Goal: Information Seeking & Learning: Check status

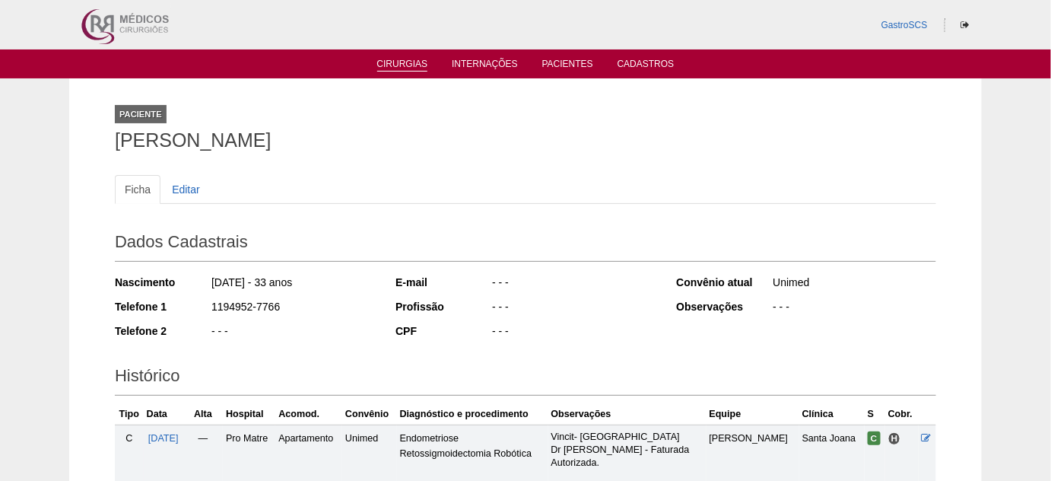
click at [395, 71] on ul "Cirurgias Internações Pacientes Cadastros" at bounding box center [525, 63] width 1051 height 29
click at [393, 63] on link "Cirurgias" at bounding box center [402, 65] width 51 height 13
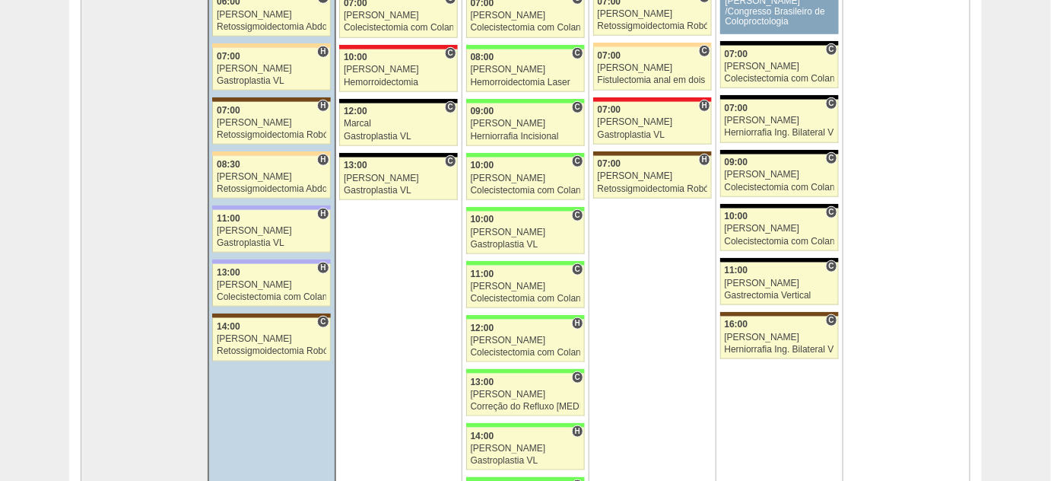
scroll to position [276, 0]
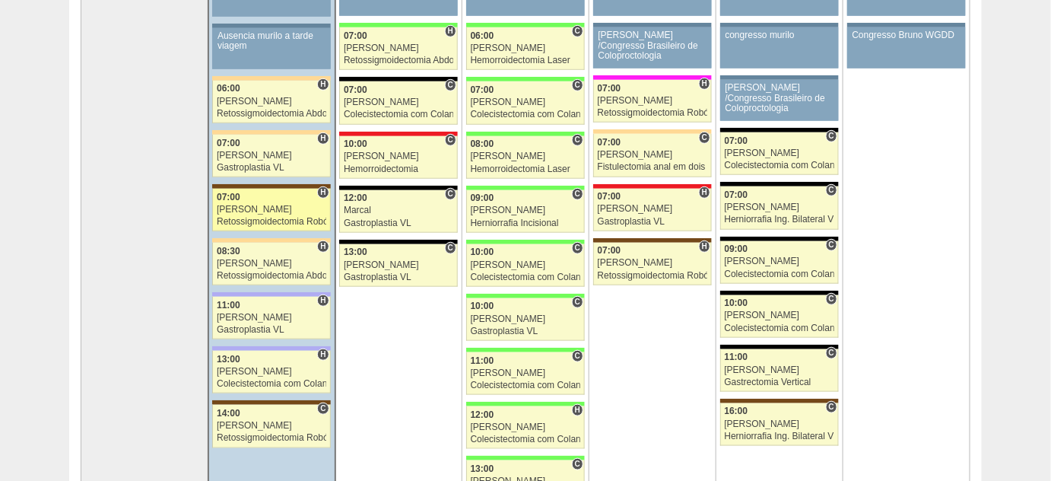
click at [256, 217] on div "Retossigmoidectomia Robótica" at bounding box center [272, 222] width 110 height 10
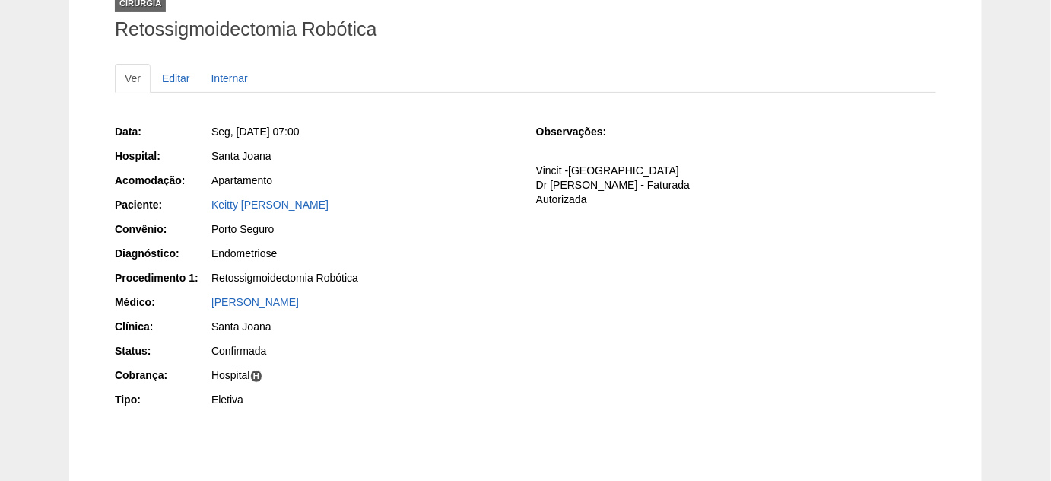
scroll to position [138, 0]
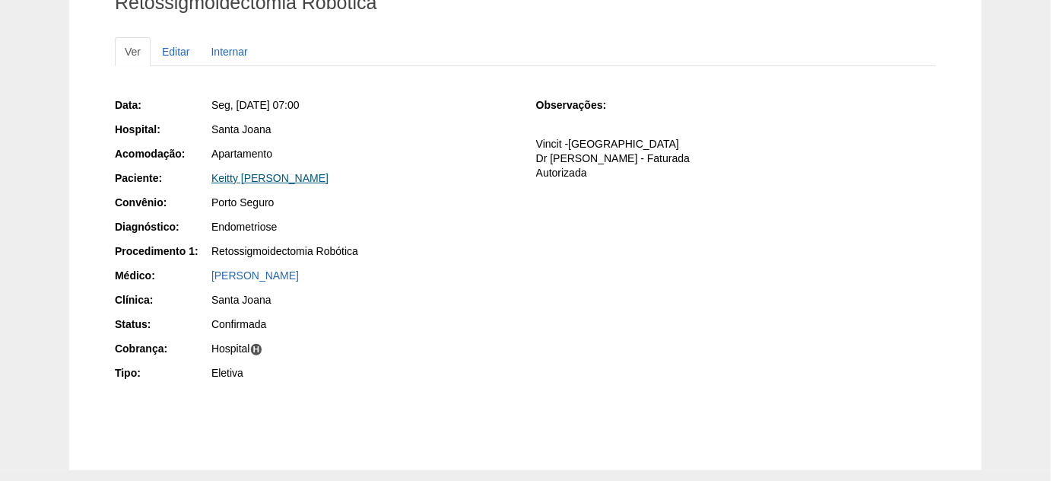
click at [296, 172] on link "Keitty Marcele Batista Dias" at bounding box center [269, 178] width 117 height 12
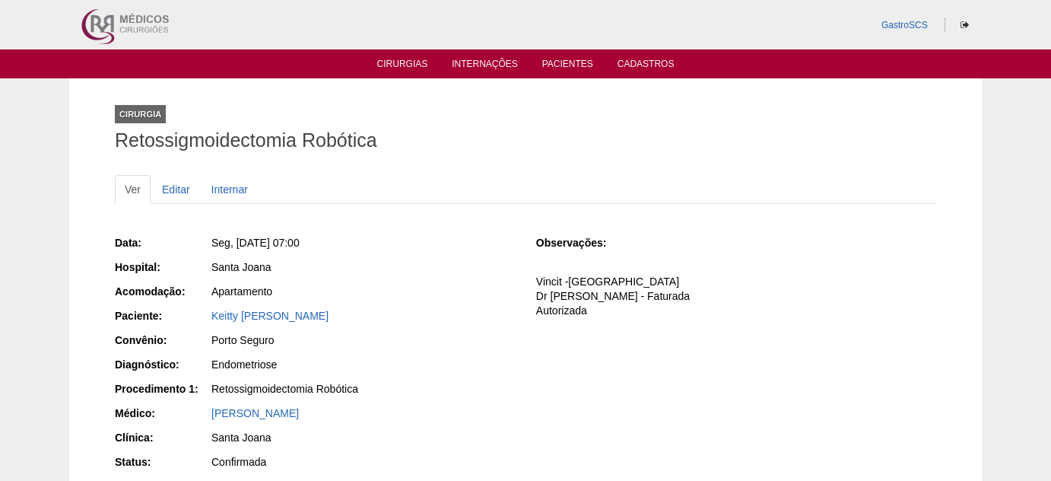
scroll to position [139, 0]
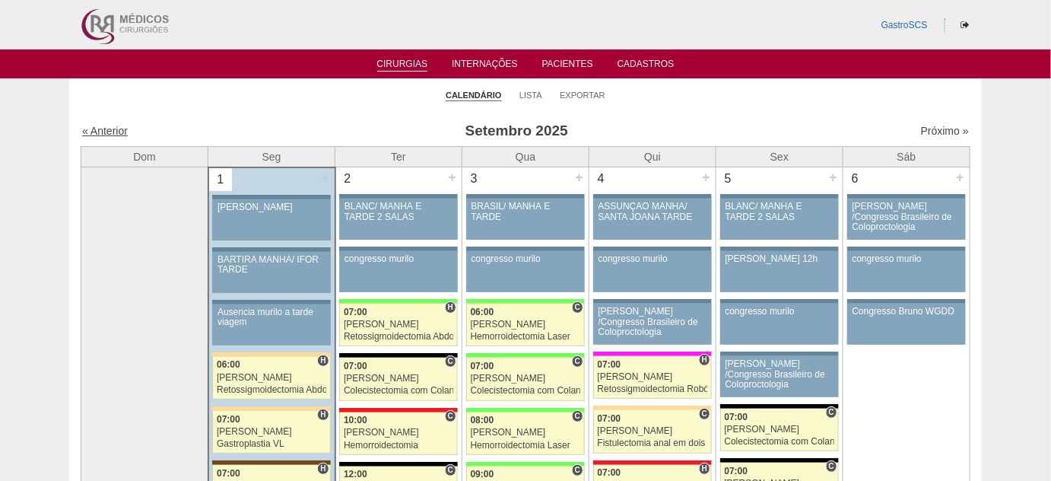
click at [100, 132] on link "« Anterior" at bounding box center [105, 131] width 46 height 12
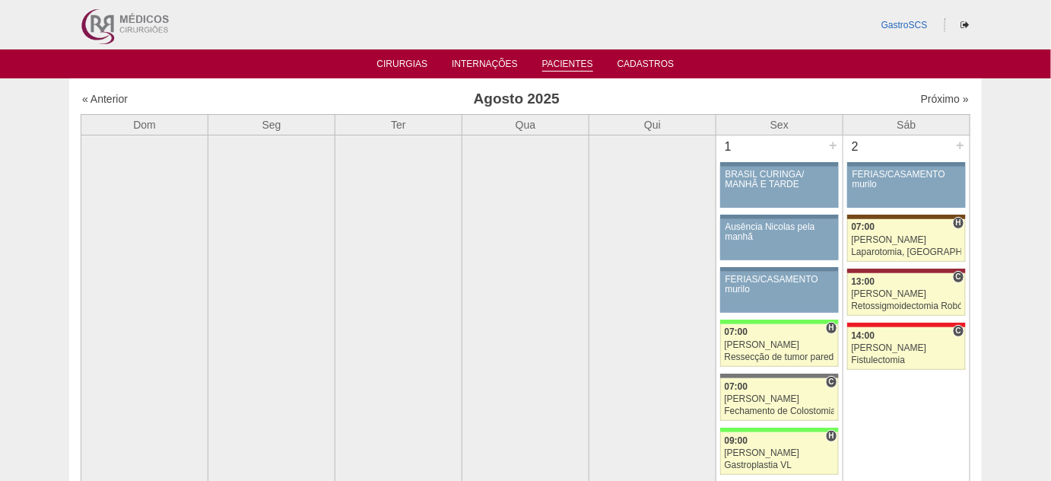
drag, startPoint x: 584, startPoint y: 67, endPoint x: 575, endPoint y: 70, distance: 9.6
click at [583, 67] on link "Pacientes" at bounding box center [567, 65] width 51 height 13
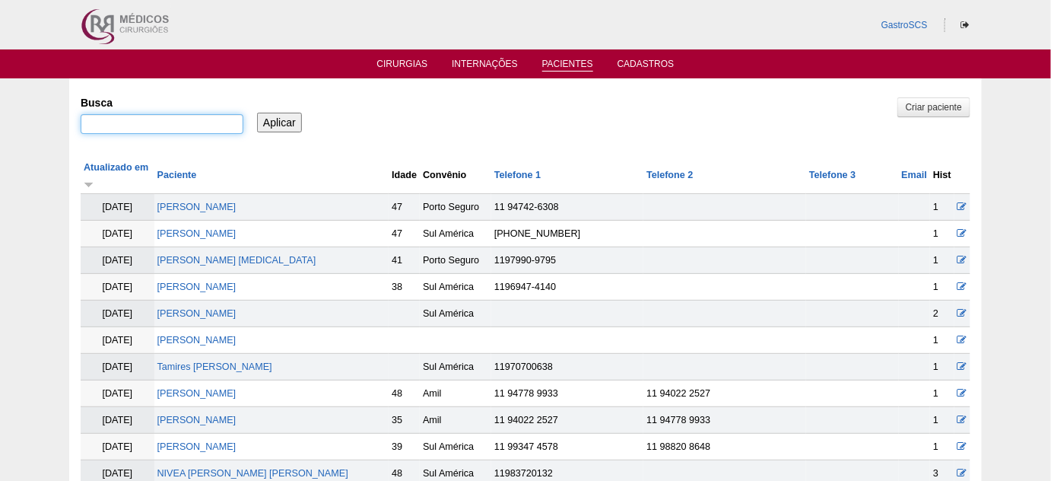
click at [198, 127] on input "Busca" at bounding box center [162, 124] width 163 height 20
type input "a"
type input "canuto"
click at [257, 113] on input "Aplicar" at bounding box center [279, 123] width 45 height 20
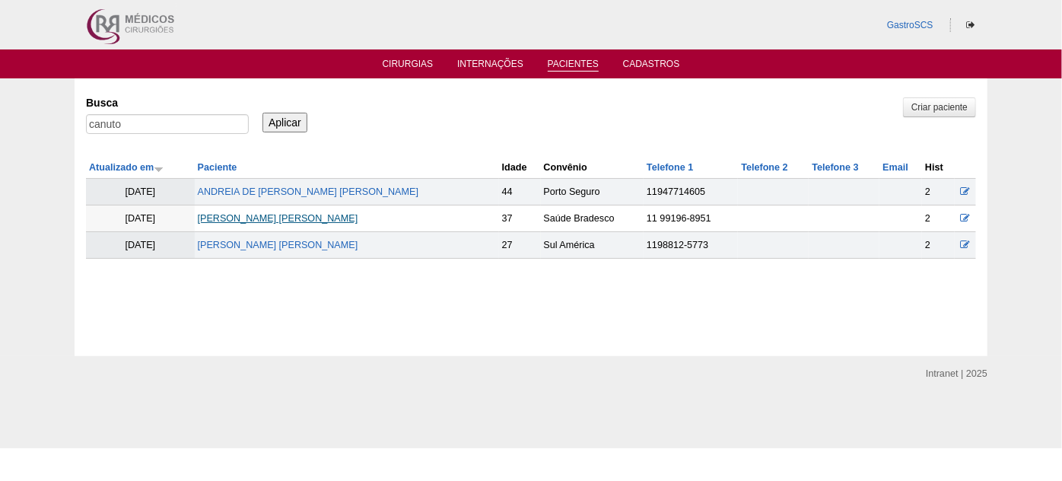
click at [293, 217] on link "[PERSON_NAME] [PERSON_NAME]" at bounding box center [278, 218] width 160 height 11
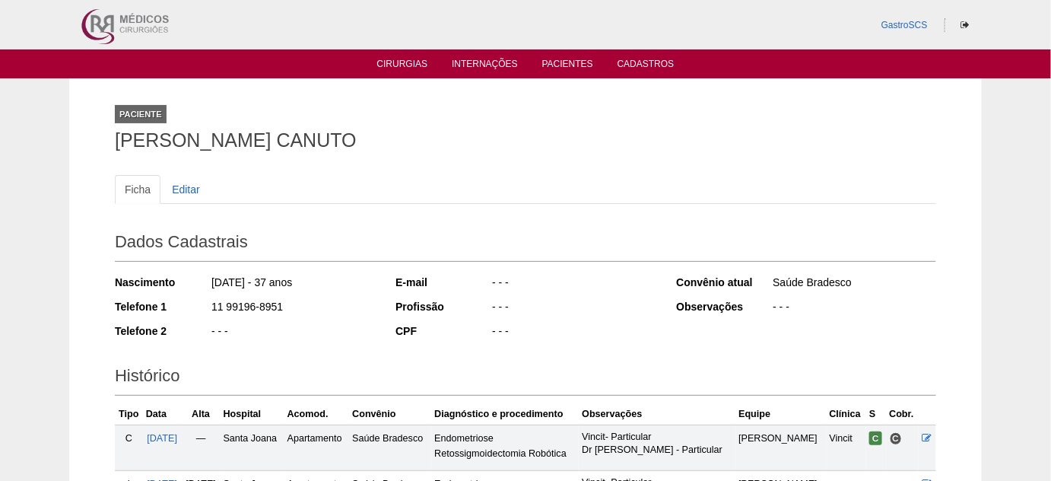
click at [401, 73] on ul "Cirurgias Internações Pacientes Cadastros" at bounding box center [525, 63] width 1051 height 29
click at [402, 66] on link "Cirurgias" at bounding box center [402, 65] width 51 height 13
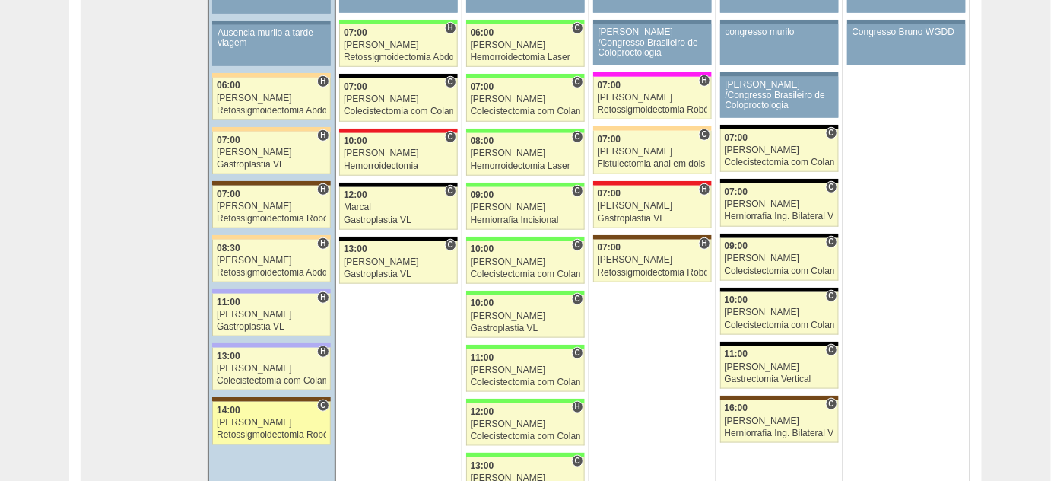
scroll to position [276, 0]
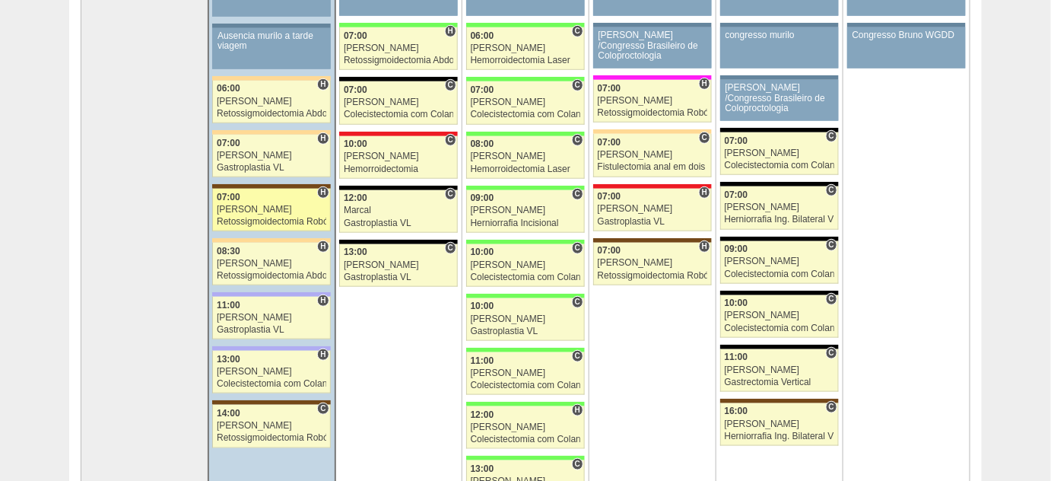
click at [273, 208] on div "[PERSON_NAME]" at bounding box center [272, 210] width 110 height 10
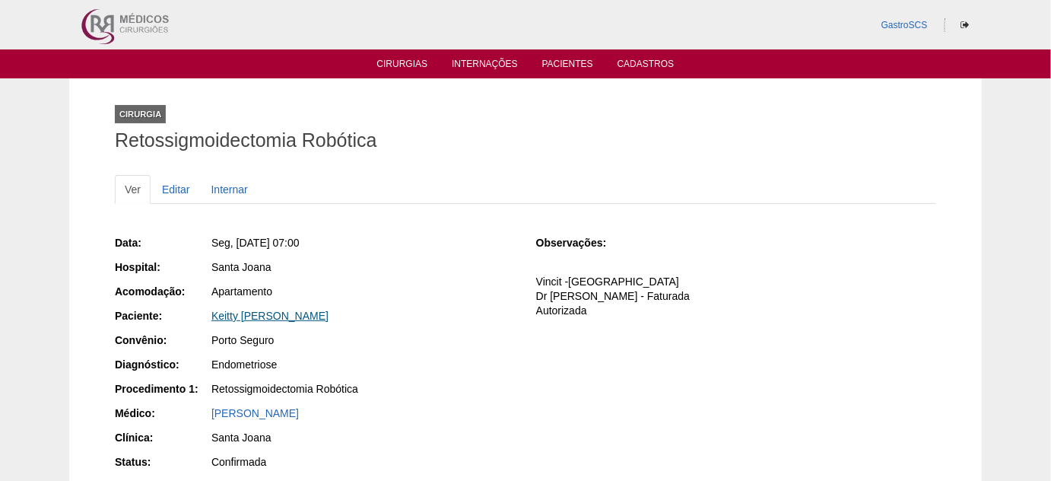
click at [292, 313] on link "Keitty Marcele Batista Dias" at bounding box center [269, 316] width 117 height 12
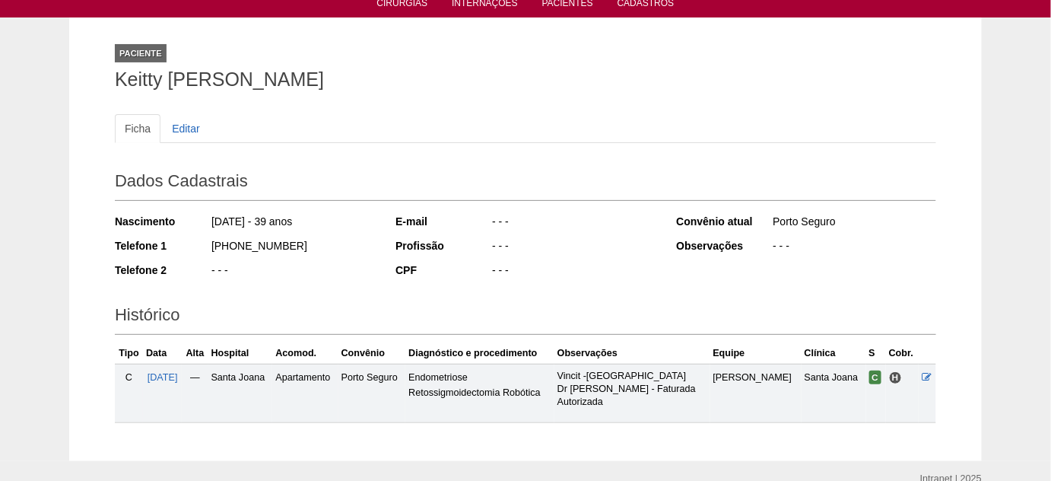
scroll to position [132, 0]
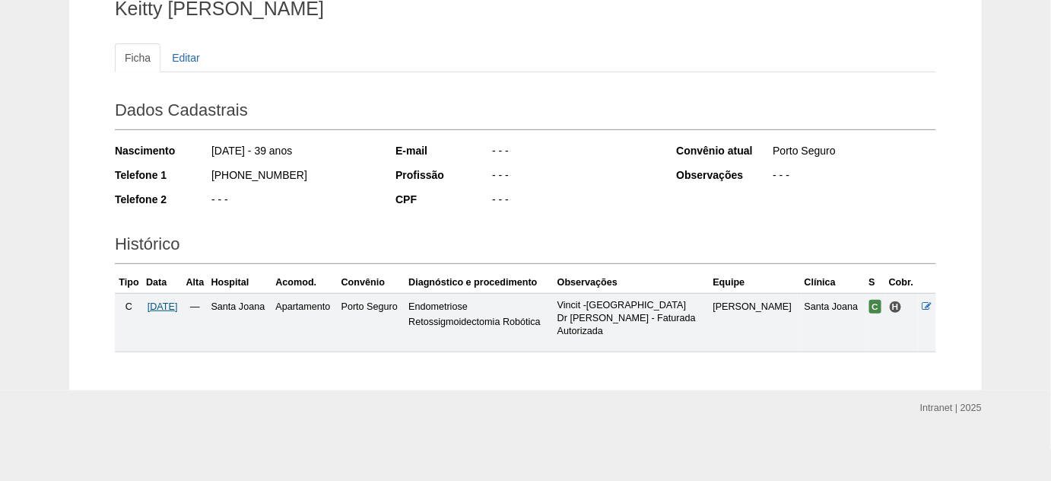
click at [154, 302] on span "[DATE]" at bounding box center [163, 306] width 30 height 11
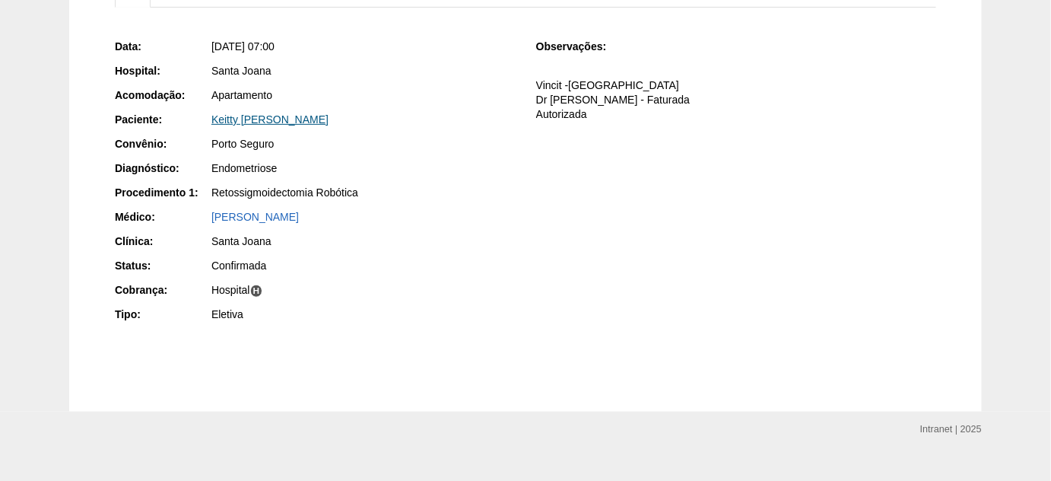
scroll to position [207, 0]
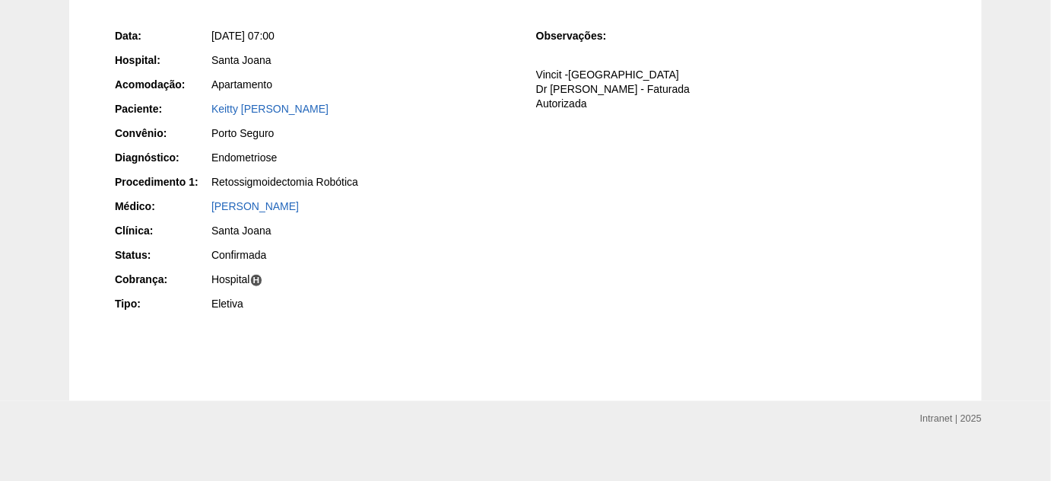
click at [297, 123] on div "Data: [DATE] 07:00 Hospital: [GEOGRAPHIC_DATA] Acomodação: Apartamento Paciente…" at bounding box center [315, 171] width 400 height 297
click at [297, 111] on link "Keitty [PERSON_NAME]" at bounding box center [269, 109] width 117 height 12
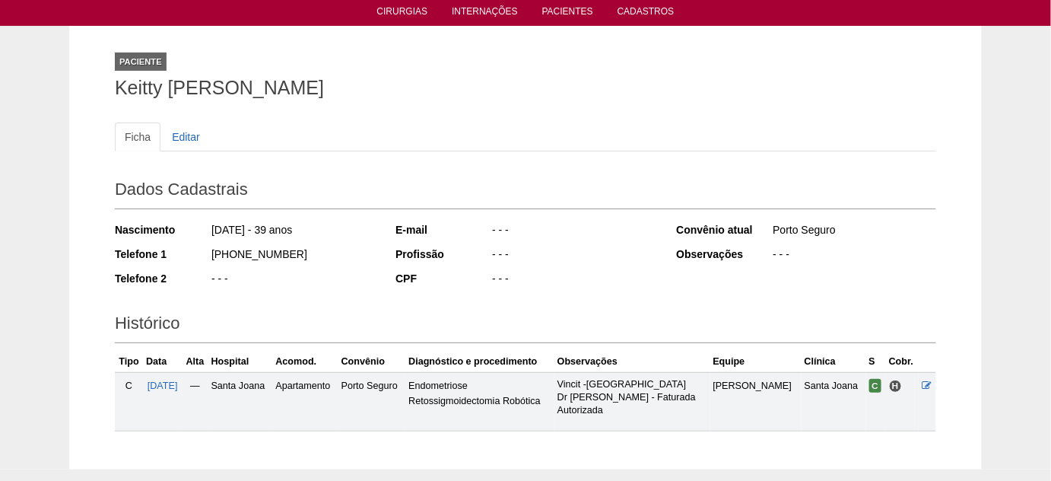
scroll to position [132, 0]
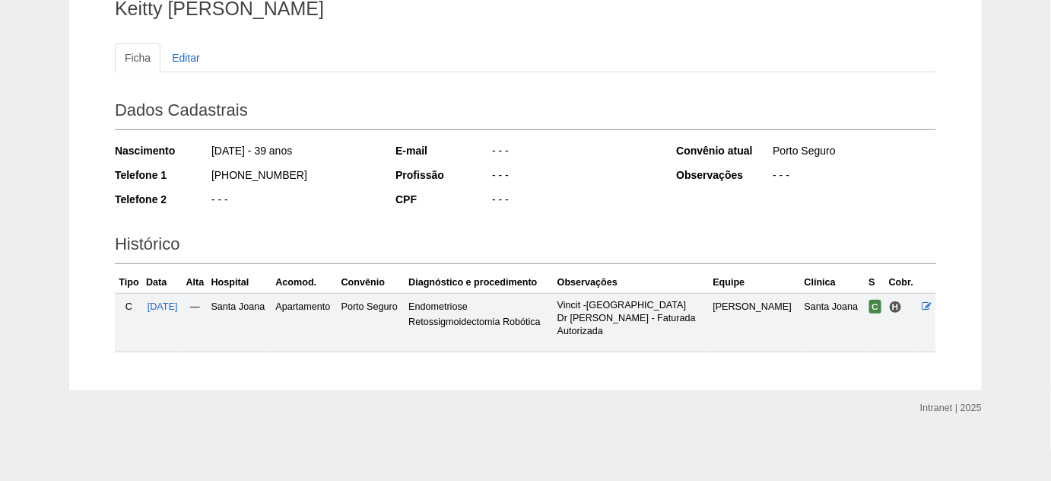
click at [178, 297] on td "[DATE]" at bounding box center [162, 322] width 39 height 59
click at [173, 307] on span "01/09/2025" at bounding box center [163, 306] width 30 height 11
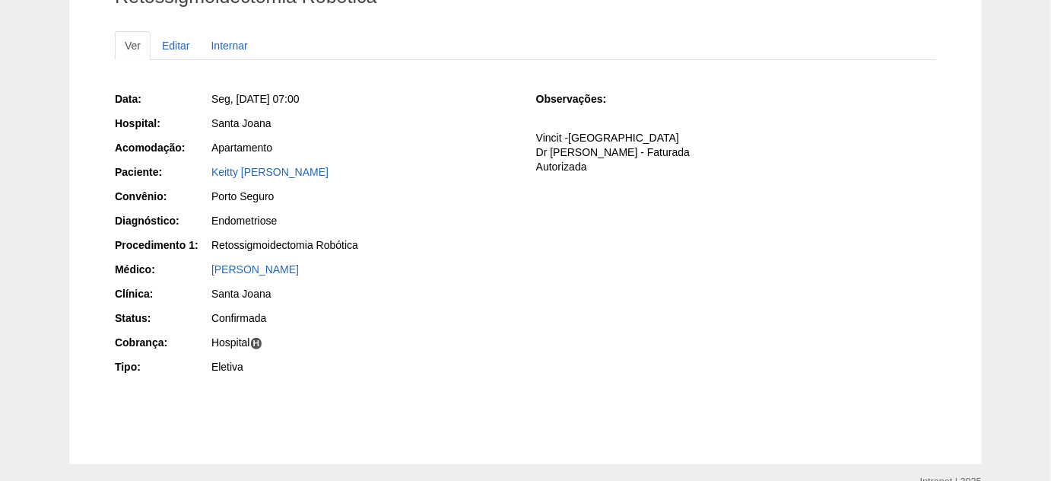
scroll to position [68, 0]
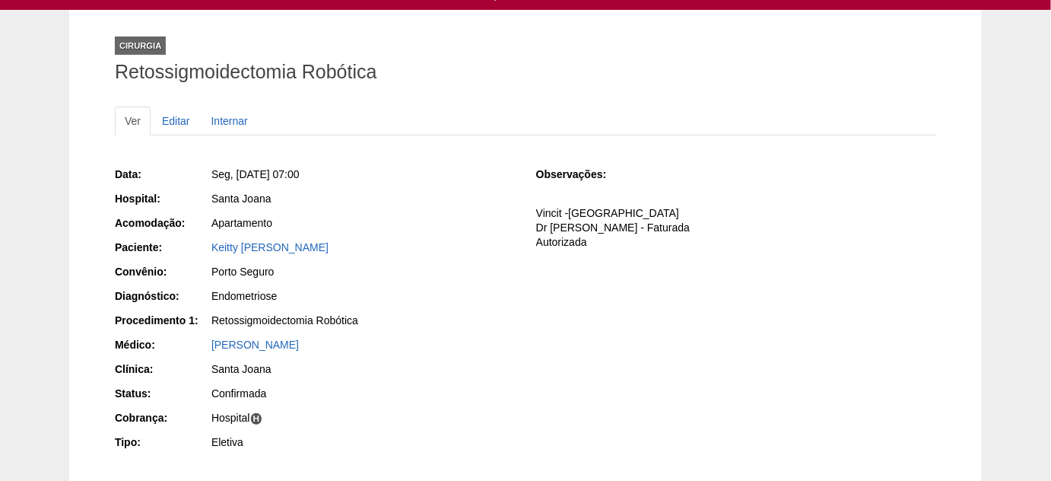
click at [298, 240] on div "Keitty [PERSON_NAME]" at bounding box center [362, 247] width 303 height 15
click at [299, 246] on link "Keitty Marcele Batista Dias" at bounding box center [269, 247] width 117 height 12
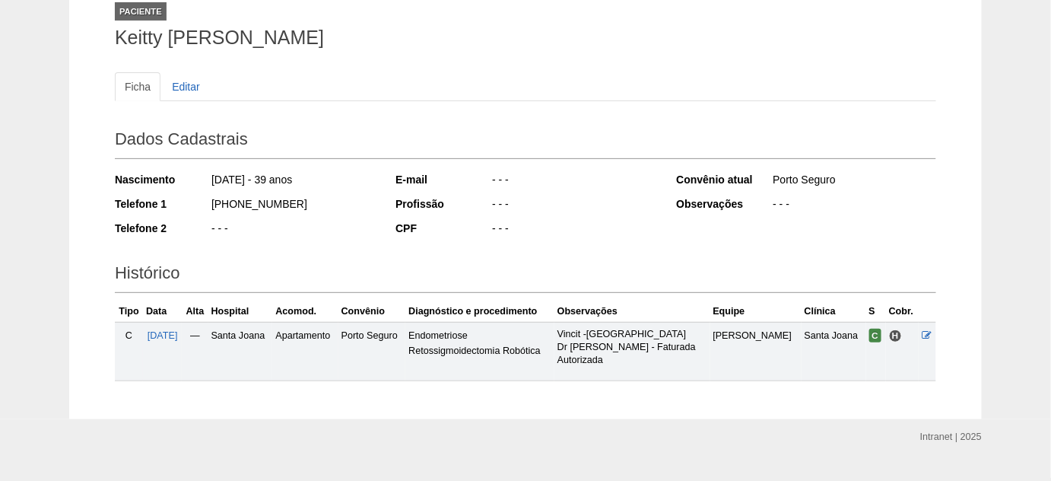
scroll to position [132, 0]
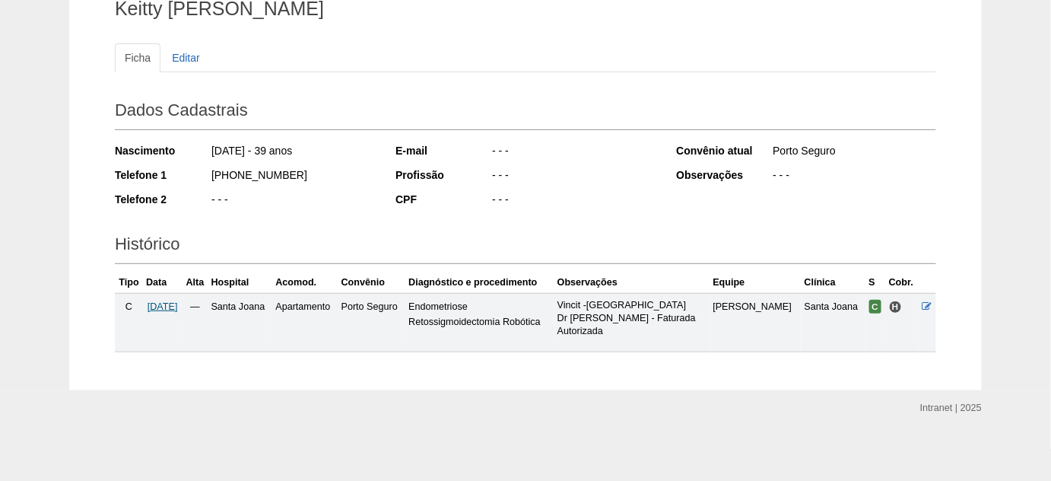
click at [161, 306] on span "01/09/2025" at bounding box center [163, 306] width 30 height 11
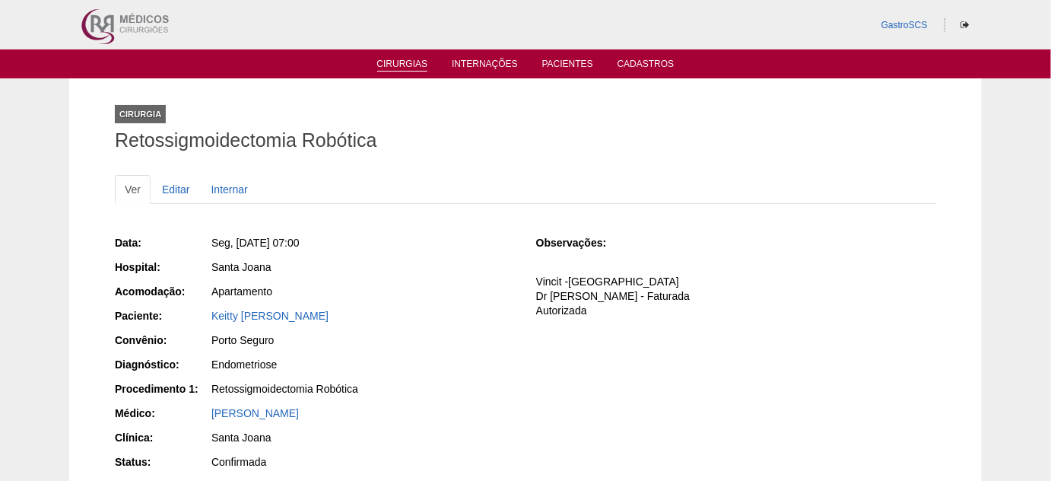
drag, startPoint x: 374, startPoint y: 70, endPoint x: 389, endPoint y: 64, distance: 16.4
click at [376, 70] on ul "Cirurgias Internações Pacientes Cadastros" at bounding box center [525, 63] width 1051 height 29
click at [391, 62] on link "Cirurgias" at bounding box center [402, 65] width 51 height 13
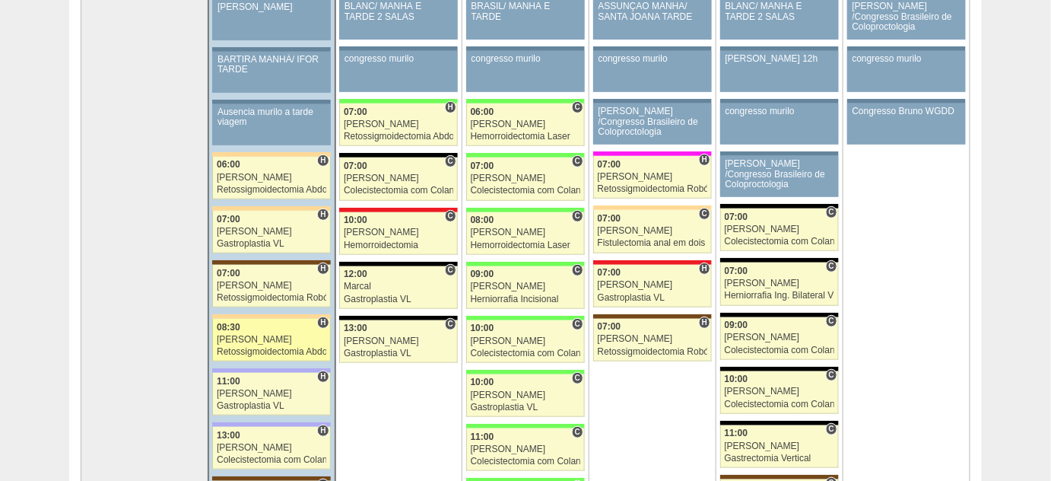
scroll to position [207, 0]
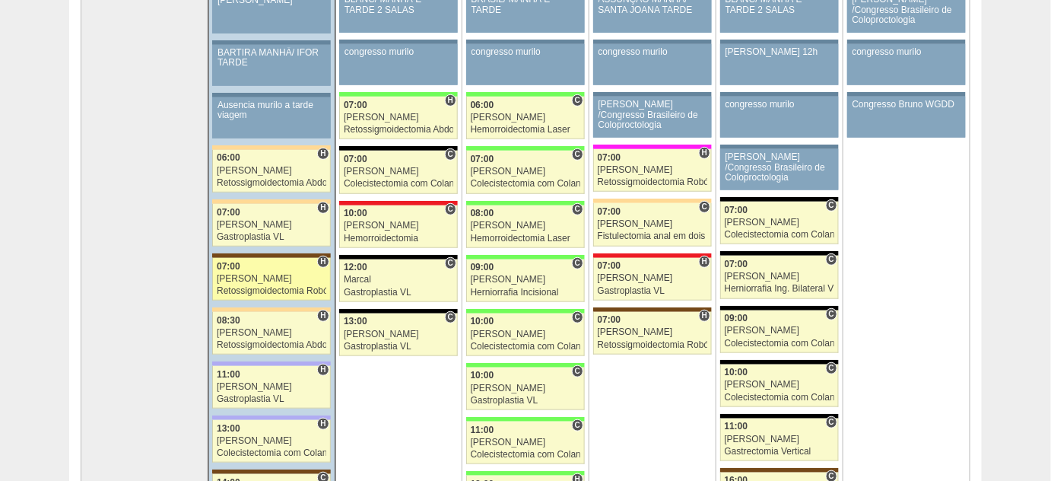
click at [280, 274] on div "Luiz Guilherme" at bounding box center [272, 279] width 110 height 10
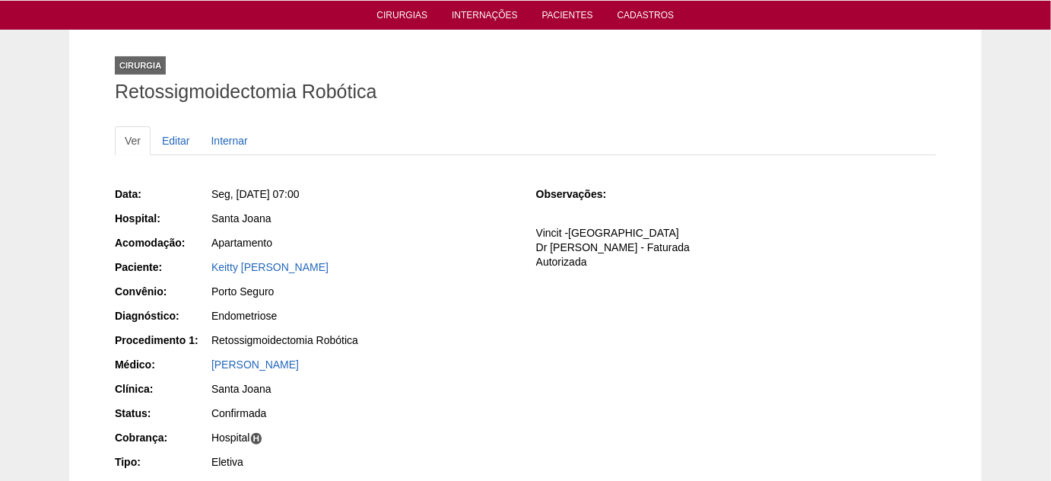
scroll to position [138, 0]
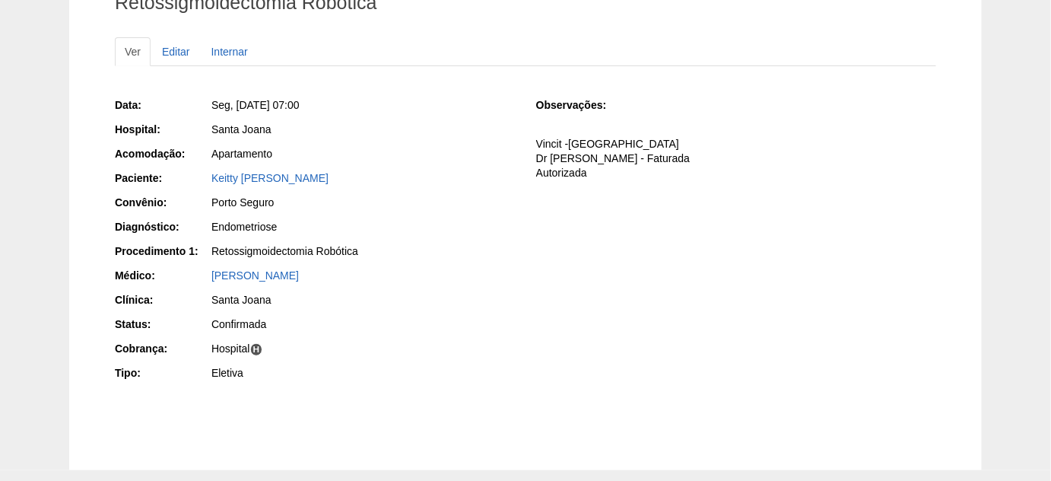
click at [300, 184] on div "Keitty [PERSON_NAME]" at bounding box center [362, 179] width 305 height 19
click at [304, 176] on link "Keitty [PERSON_NAME]" at bounding box center [269, 178] width 117 height 12
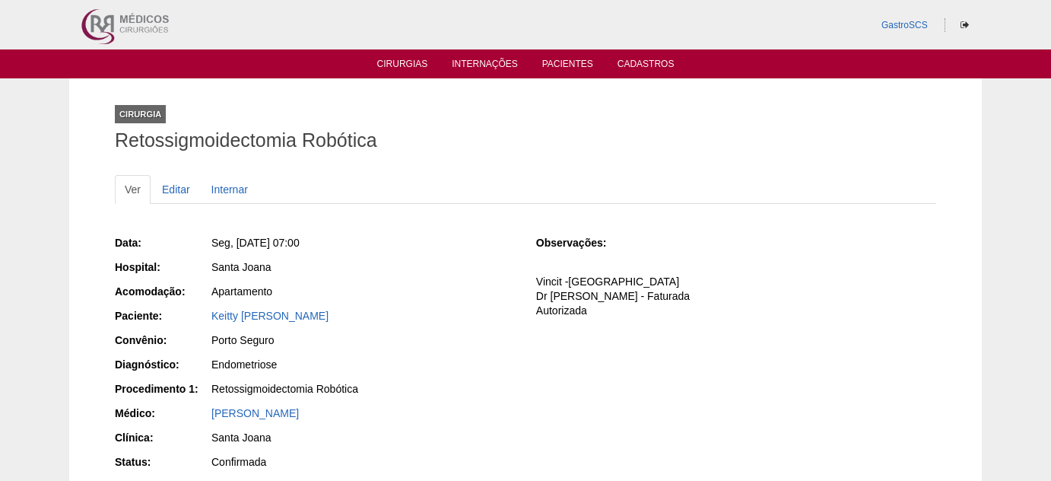
scroll to position [139, 0]
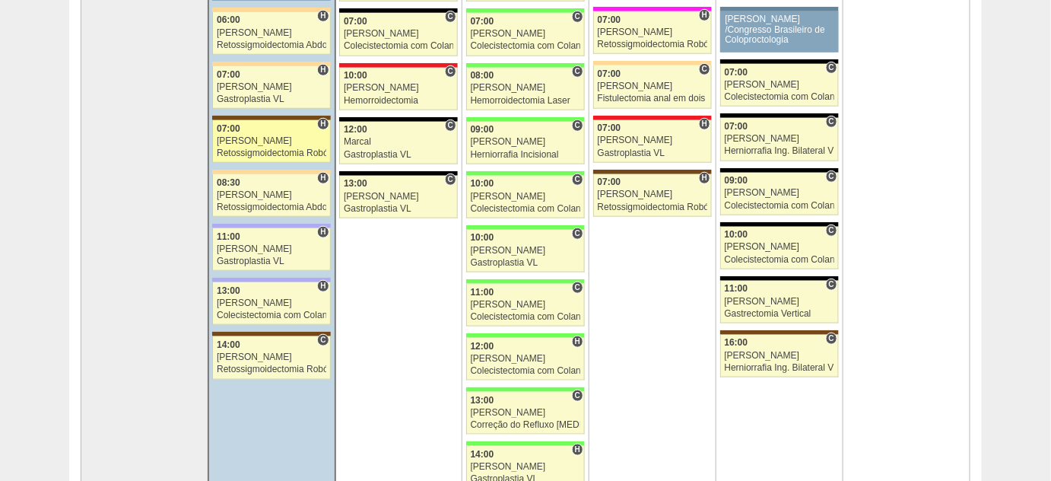
scroll to position [345, 0]
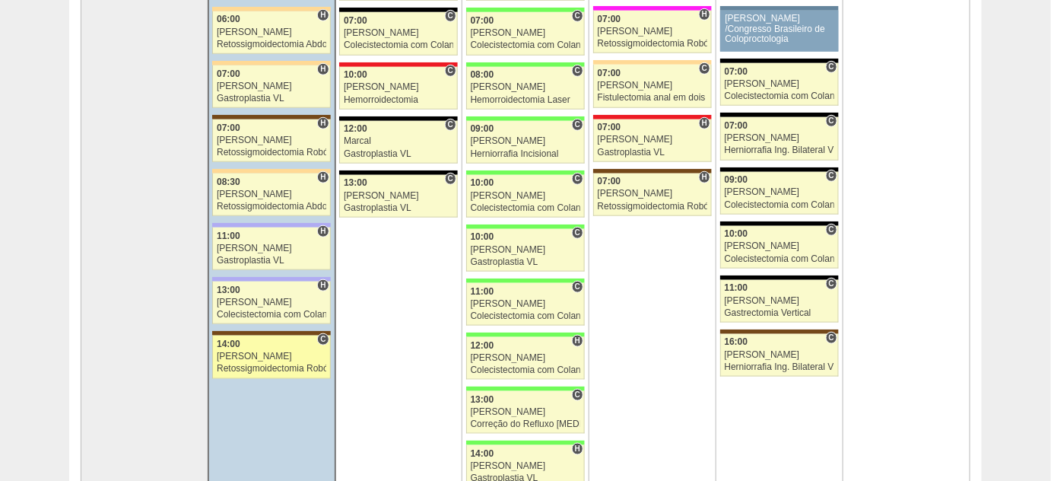
click at [267, 364] on div "Retossigmoidectomia Robótica" at bounding box center [272, 369] width 110 height 10
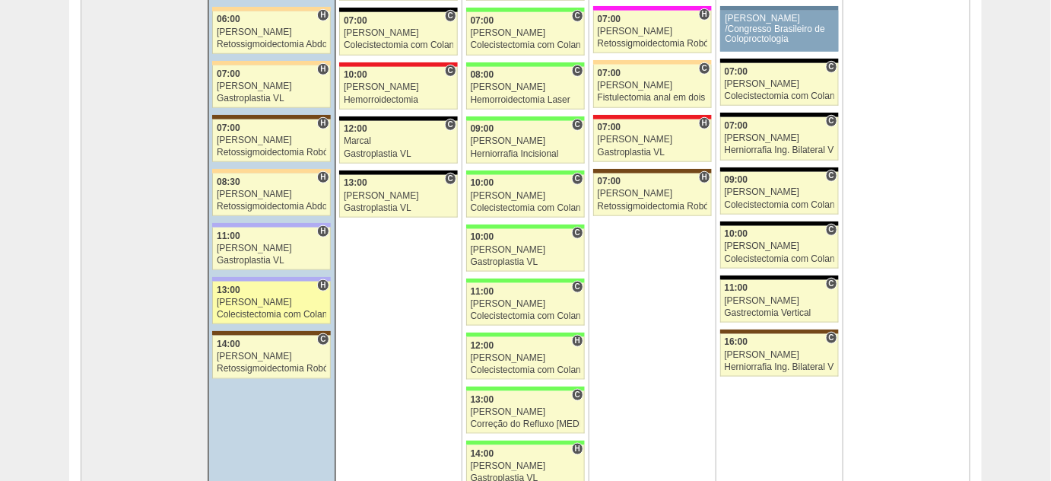
scroll to position [276, 0]
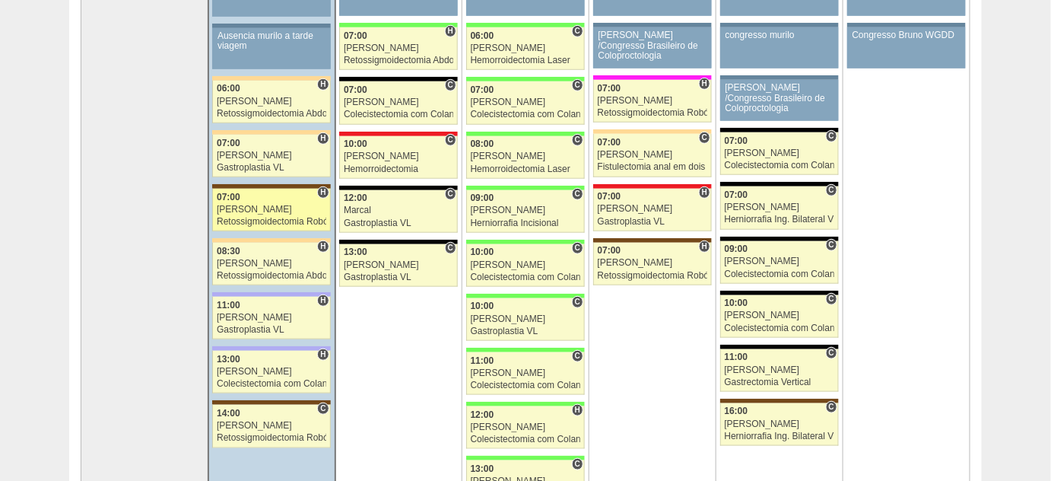
click at [266, 221] on div "Retossigmoidectomia Robótica" at bounding box center [272, 222] width 110 height 10
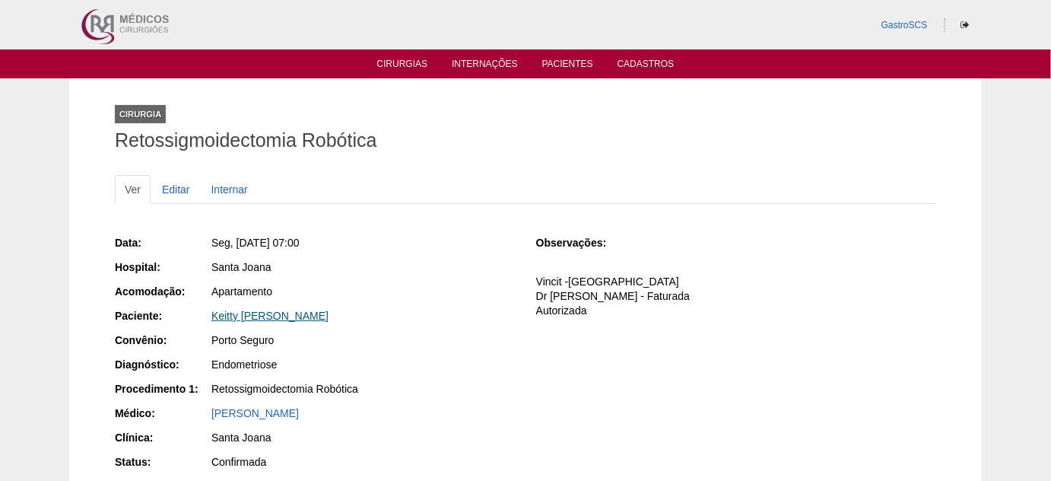
click at [278, 310] on link "Keitty [PERSON_NAME]" at bounding box center [269, 316] width 117 height 12
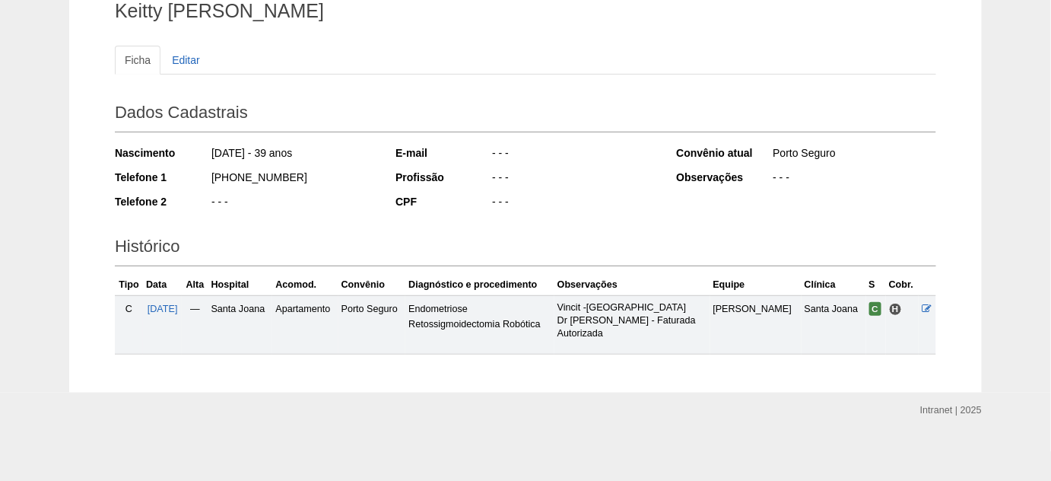
scroll to position [132, 0]
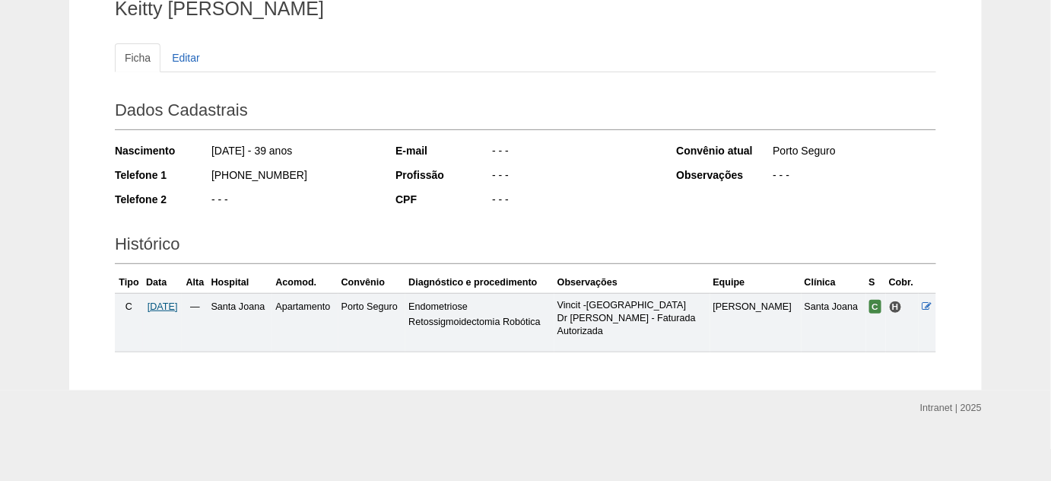
click at [165, 305] on span "01/09/2025" at bounding box center [163, 306] width 30 height 11
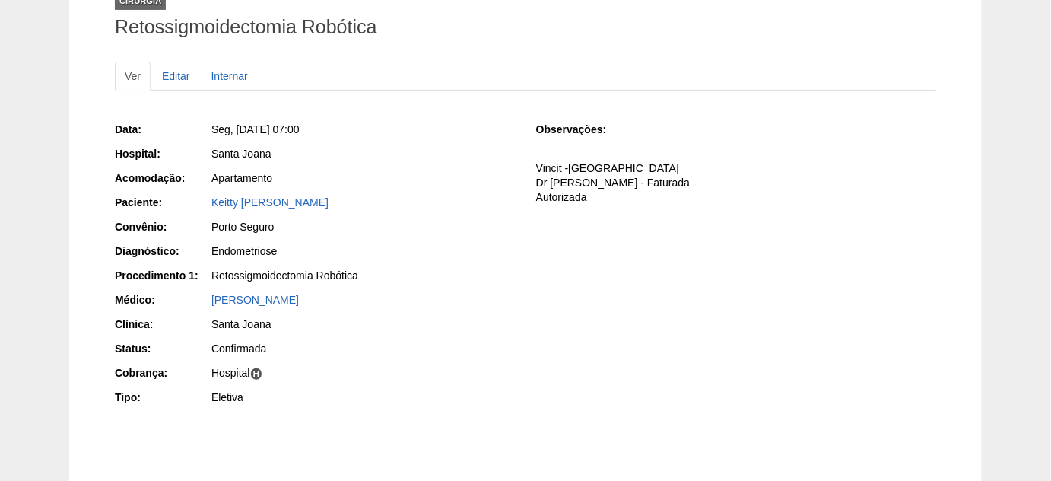
scroll to position [138, 0]
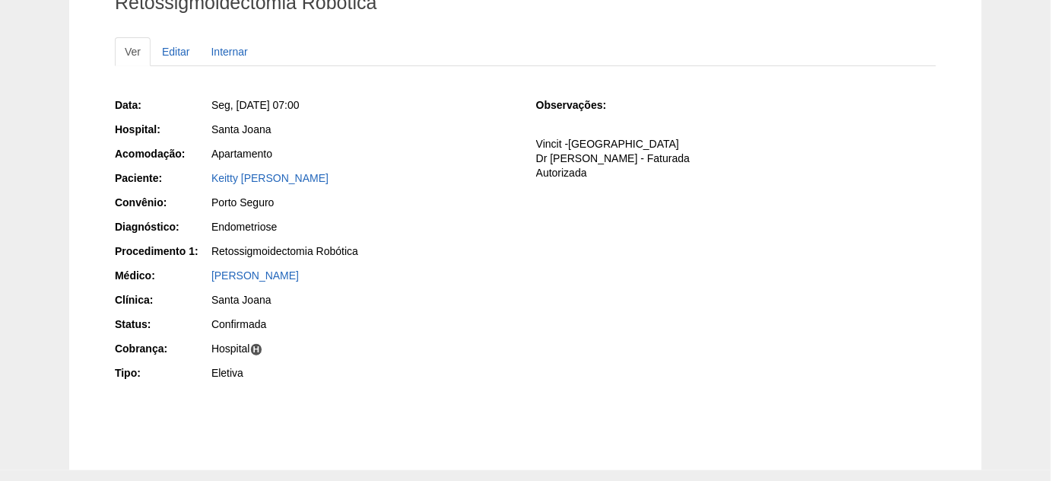
click at [290, 183] on div "Keitty [PERSON_NAME]" at bounding box center [362, 177] width 303 height 15
click at [290, 175] on link "Keitty [PERSON_NAME]" at bounding box center [269, 178] width 117 height 12
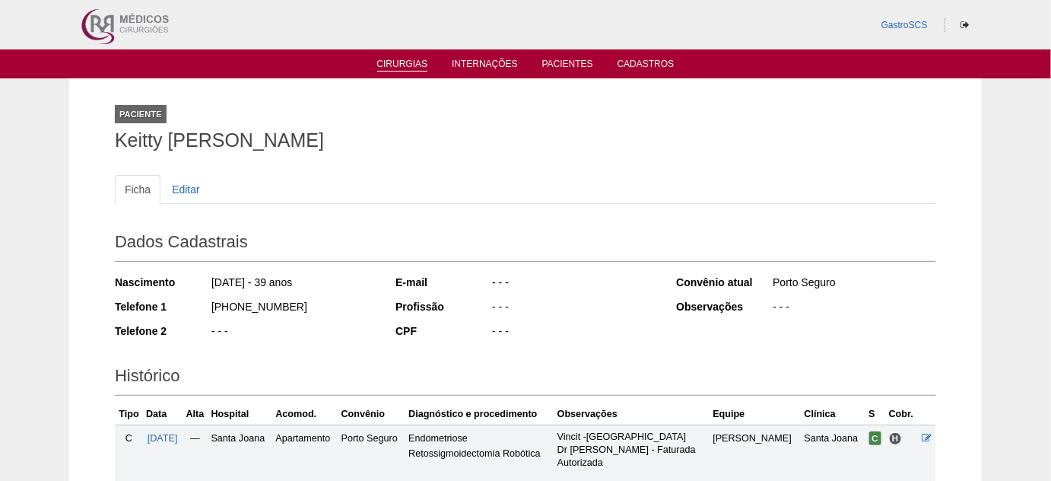
click at [383, 62] on link "Cirurgias" at bounding box center [402, 65] width 51 height 13
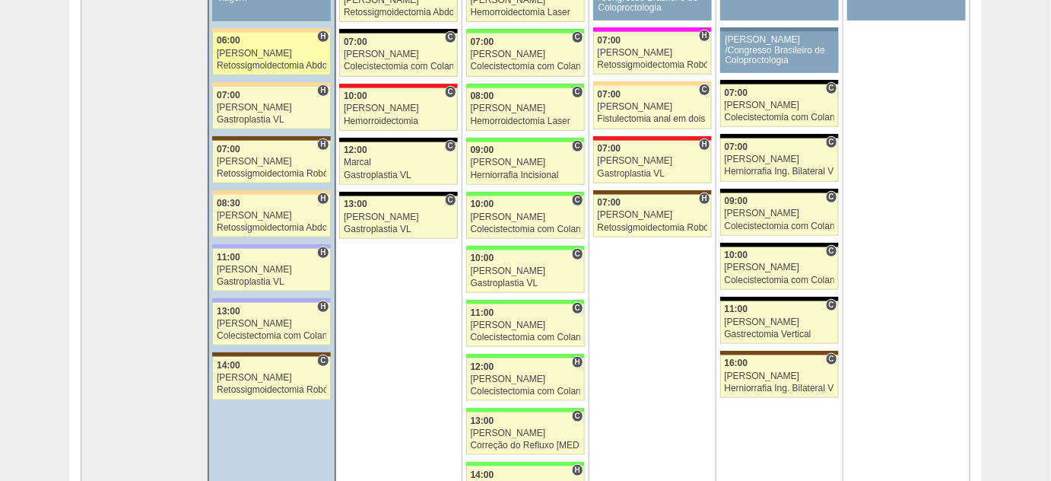
scroll to position [345, 0]
